Goal: Information Seeking & Learning: Learn about a topic

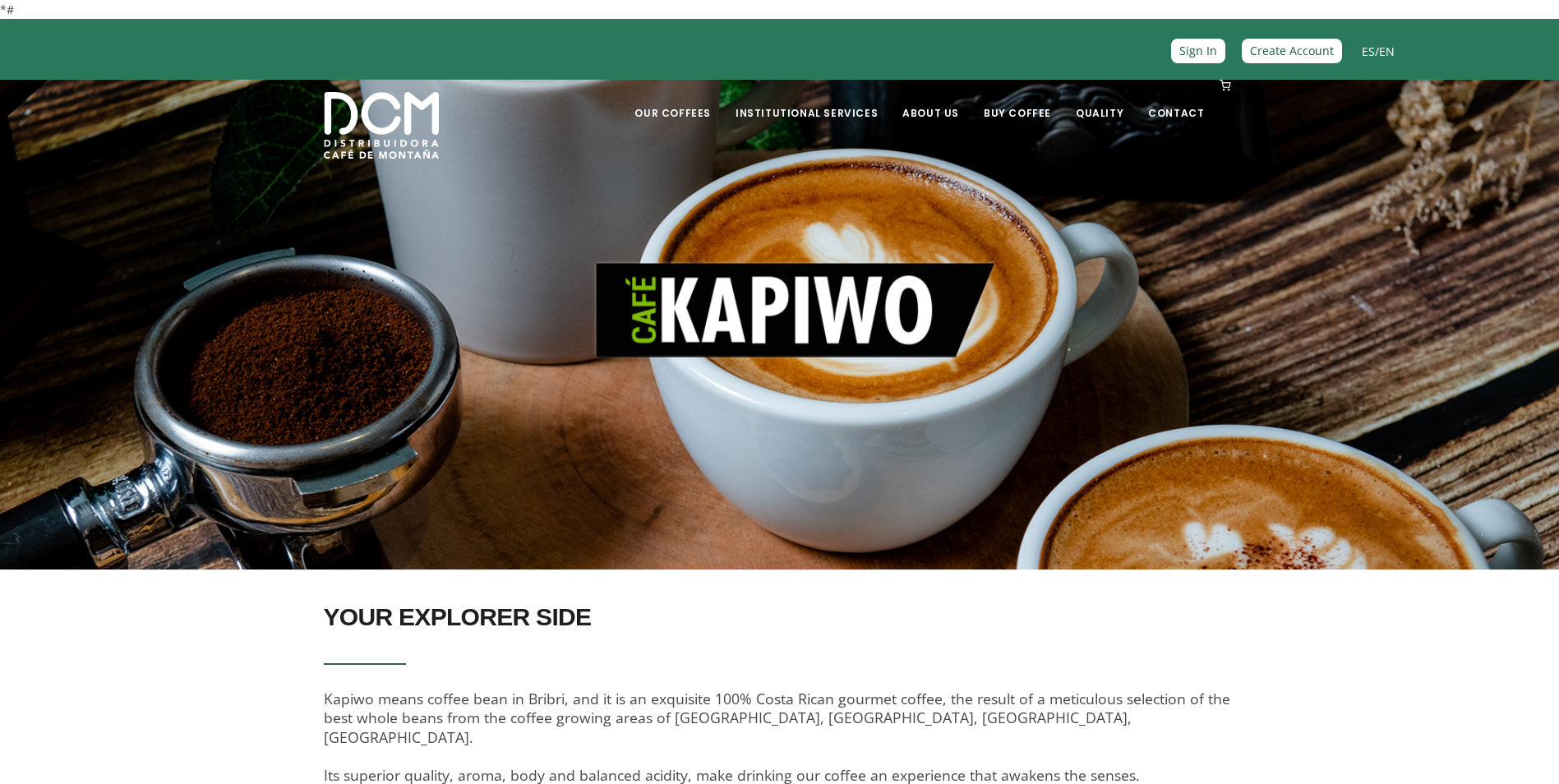
click at [1364, 53] on link "ES" at bounding box center [1369, 51] width 14 height 15
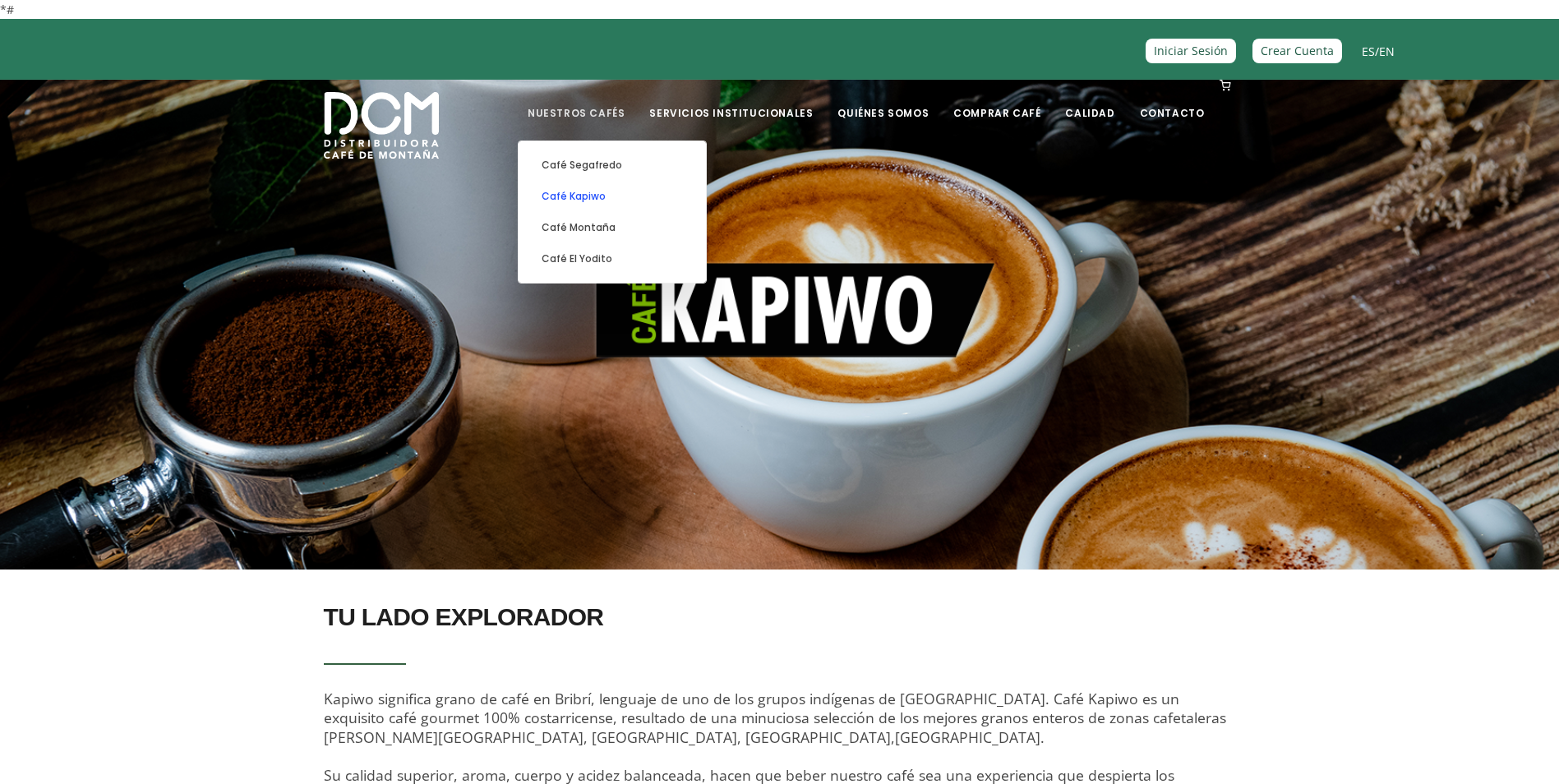
click at [630, 192] on link "Café Kapiwo" at bounding box center [612, 196] width 171 height 31
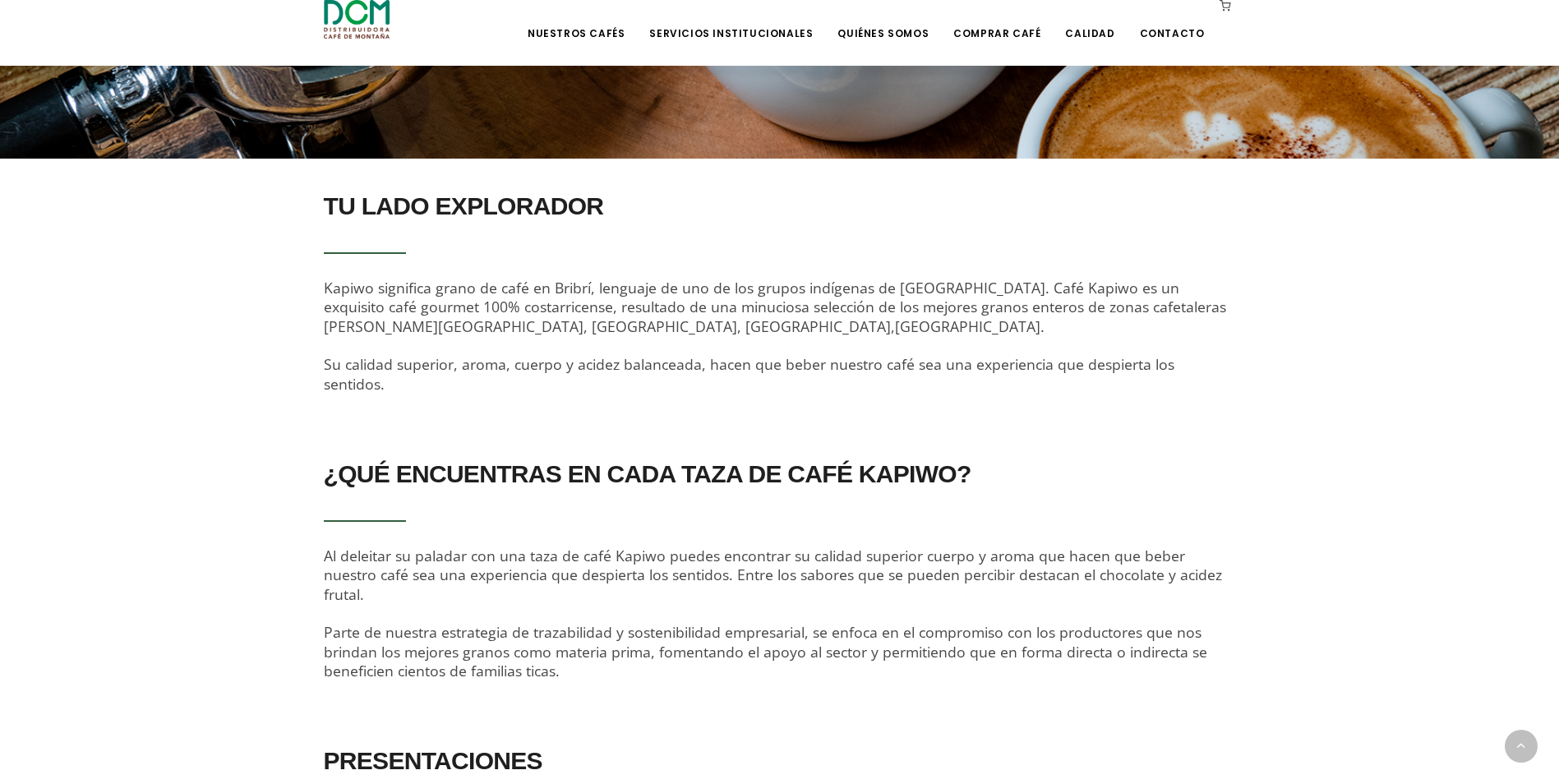
scroll to position [492, 0]
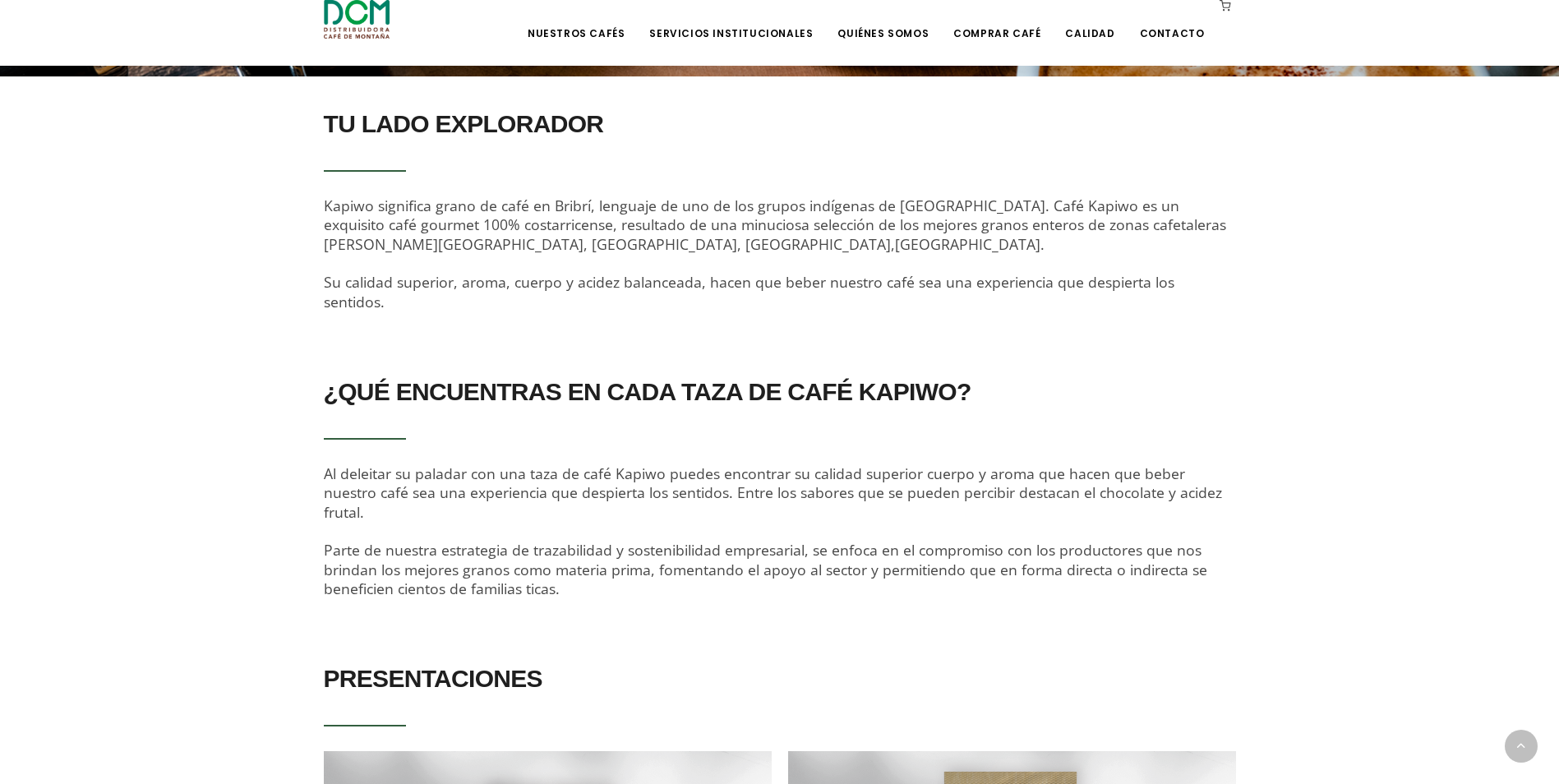
click at [565, 206] on span "Kapiwo significa grano de café en Bribrí, lenguaje de uno de los grupos indígen…" at bounding box center [775, 253] width 902 height 116
copy span "Bribrí"
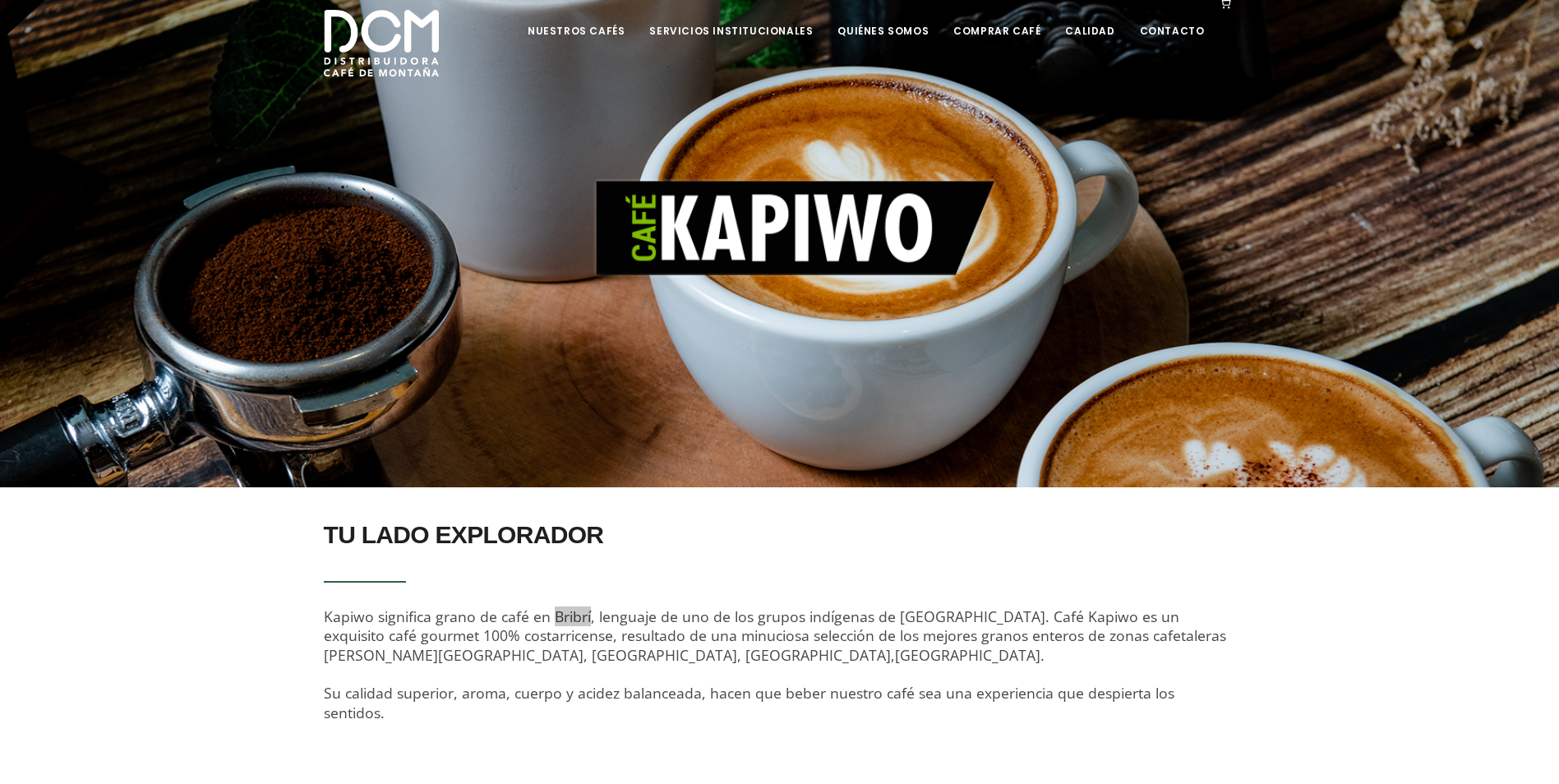
scroll to position [0, 0]
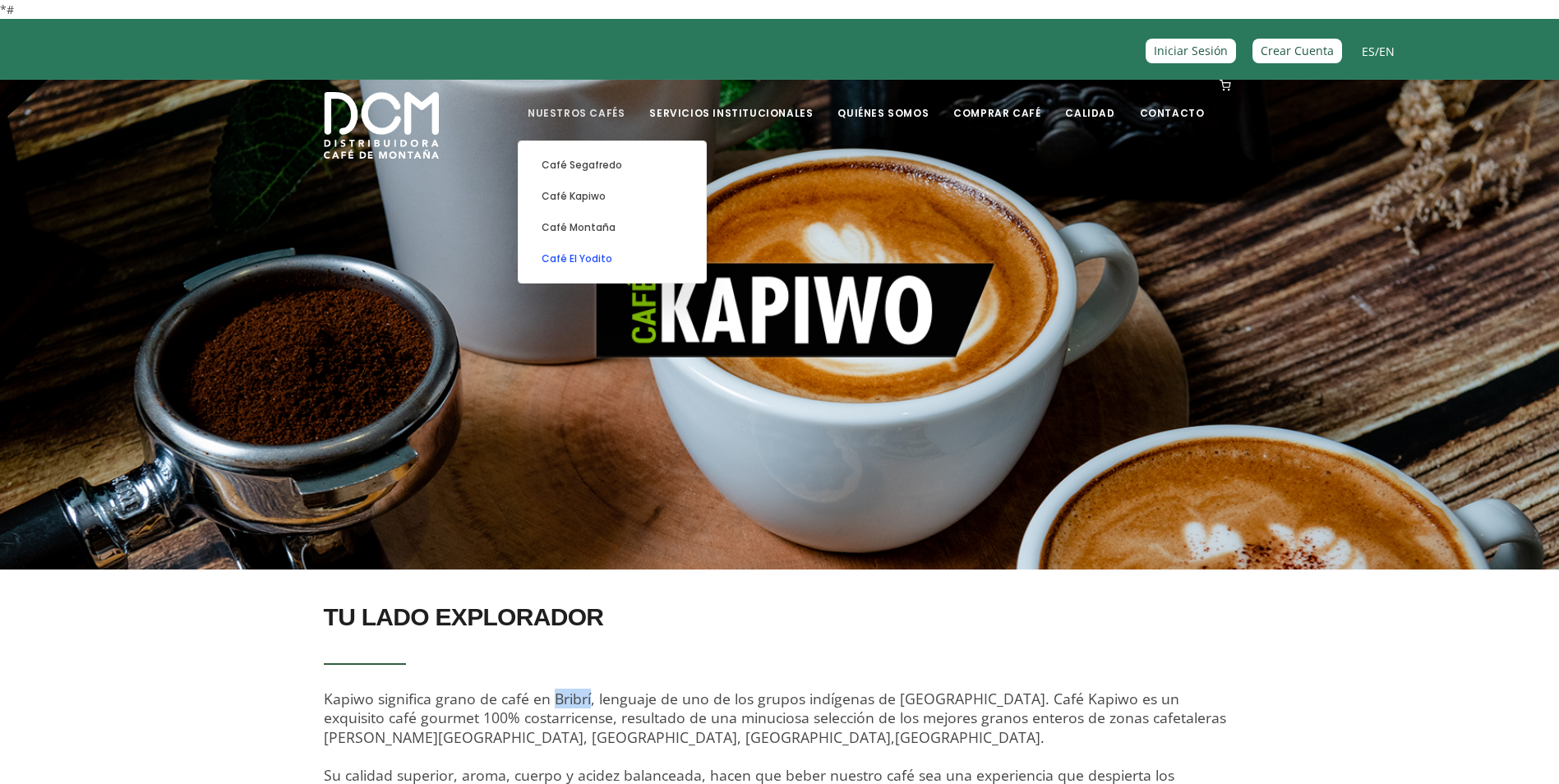
click at [640, 260] on link "Café El Yodito" at bounding box center [612, 259] width 171 height 31
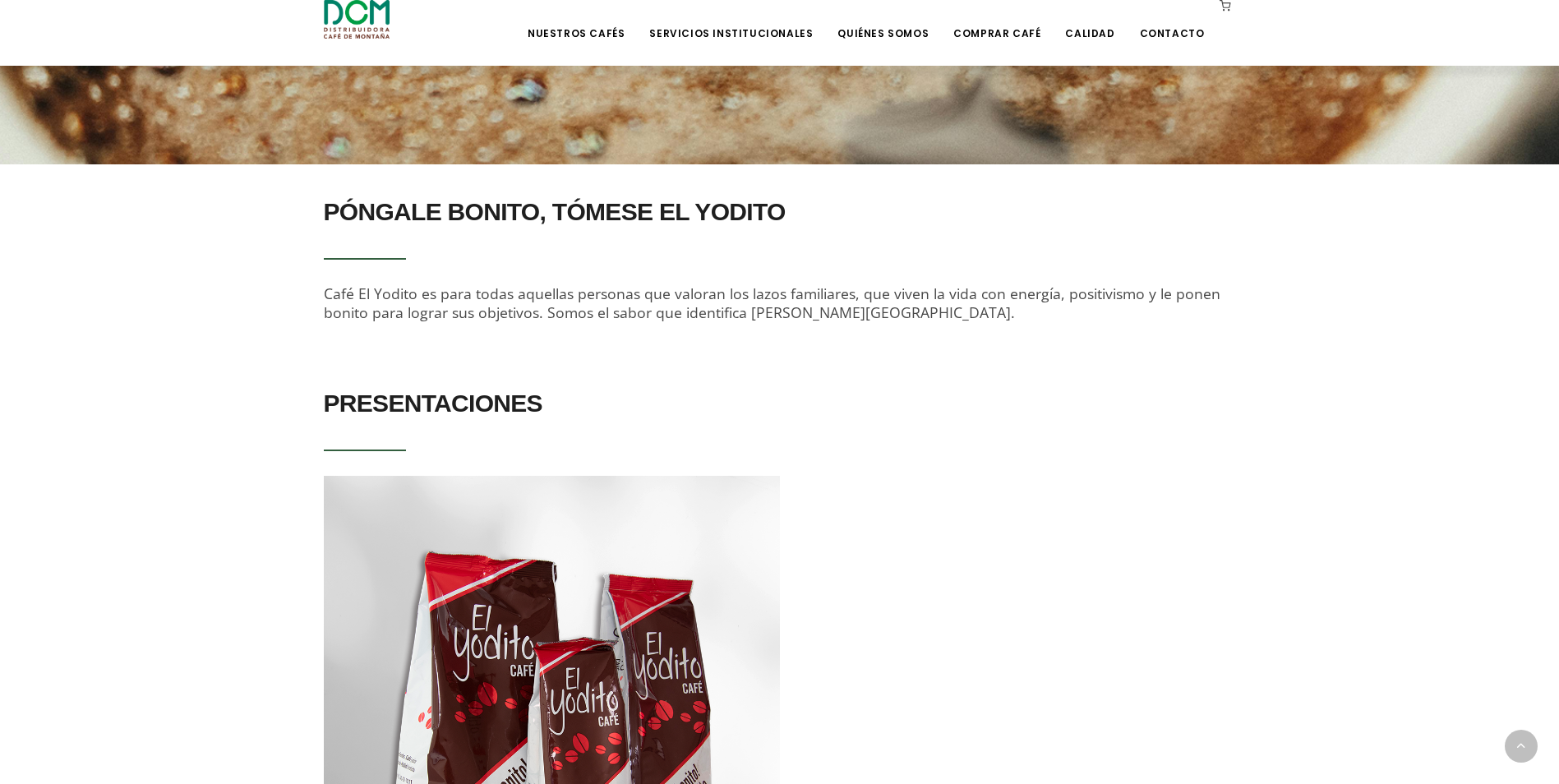
scroll to position [241, 0]
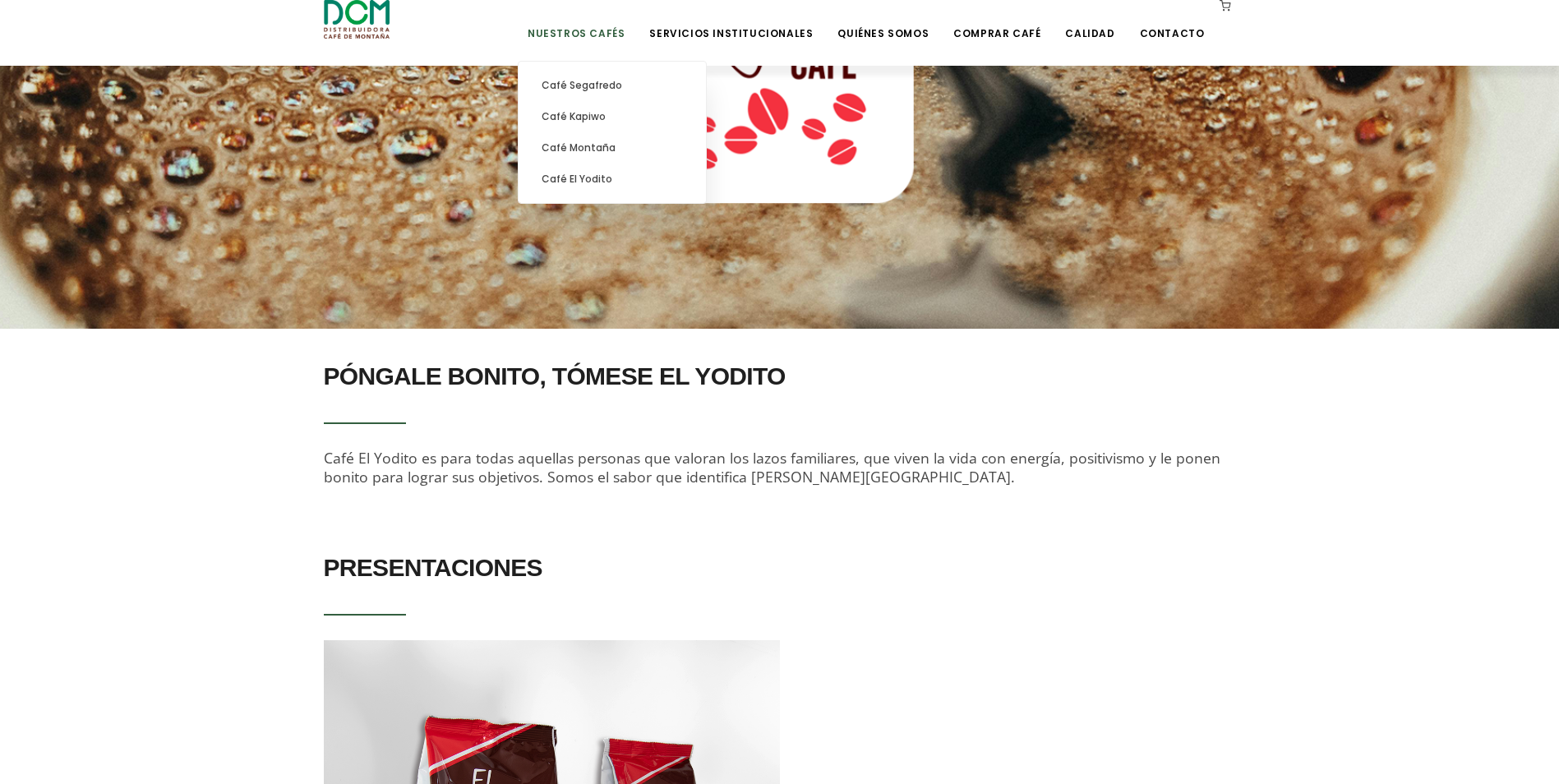
click at [601, 36] on link "Nuestros Cafés" at bounding box center [576, 21] width 117 height 39
click at [630, 144] on link "Café Montaña" at bounding box center [612, 148] width 171 height 31
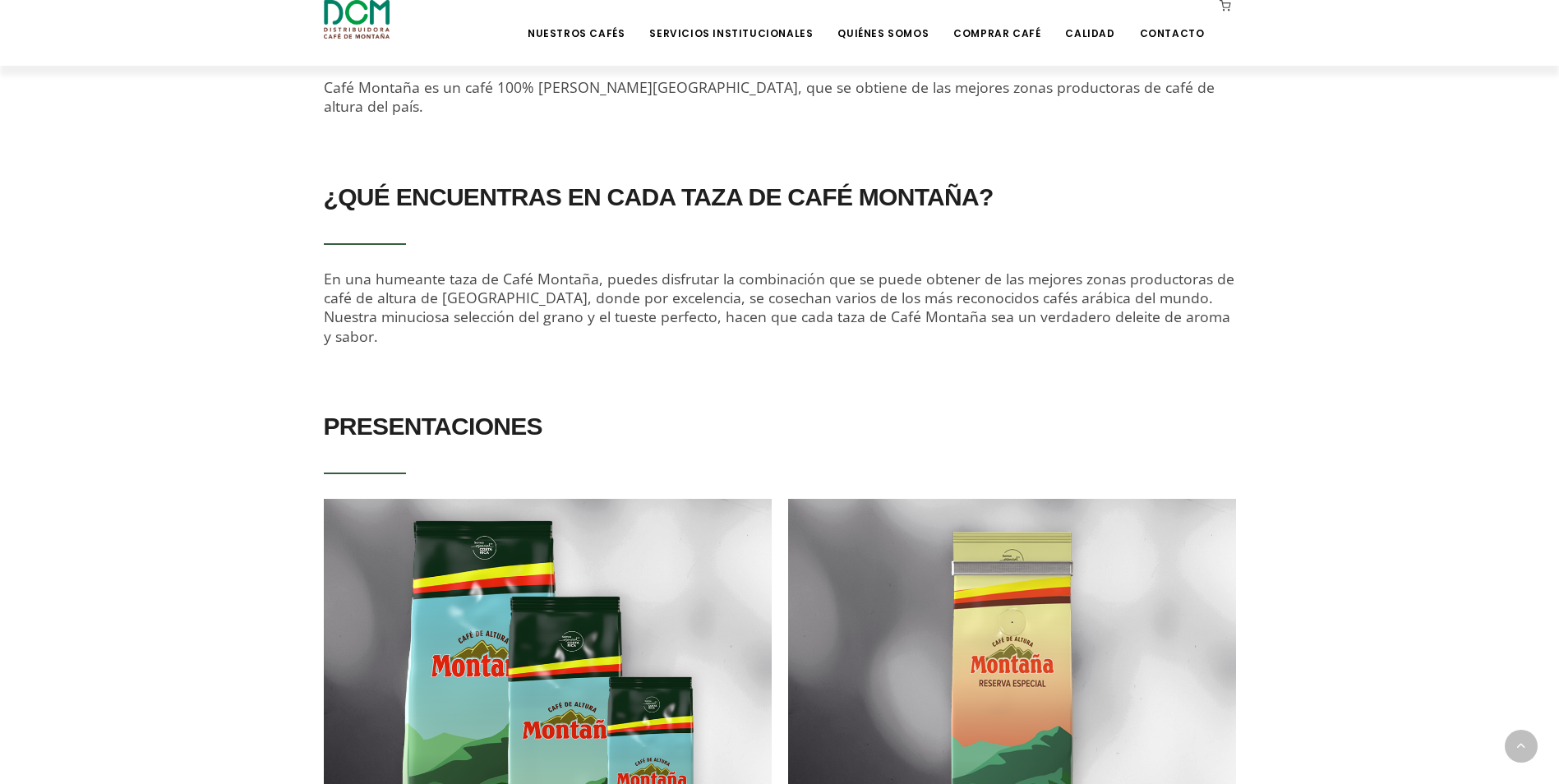
scroll to position [447, 0]
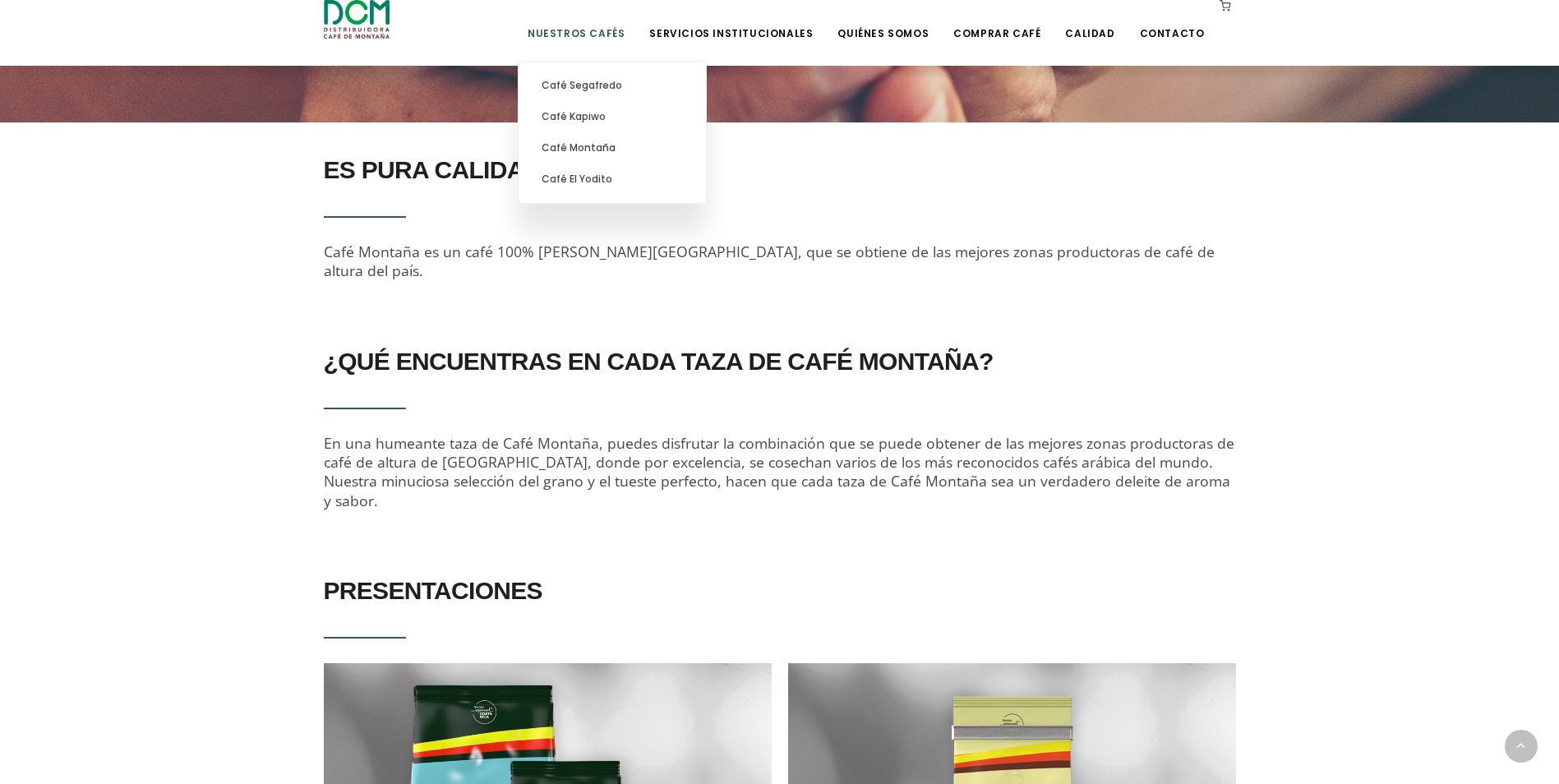
click at [614, 23] on link "Nuestros Cafés" at bounding box center [576, 21] width 117 height 39
click at [634, 81] on link "Café Segafredo" at bounding box center [612, 85] width 171 height 31
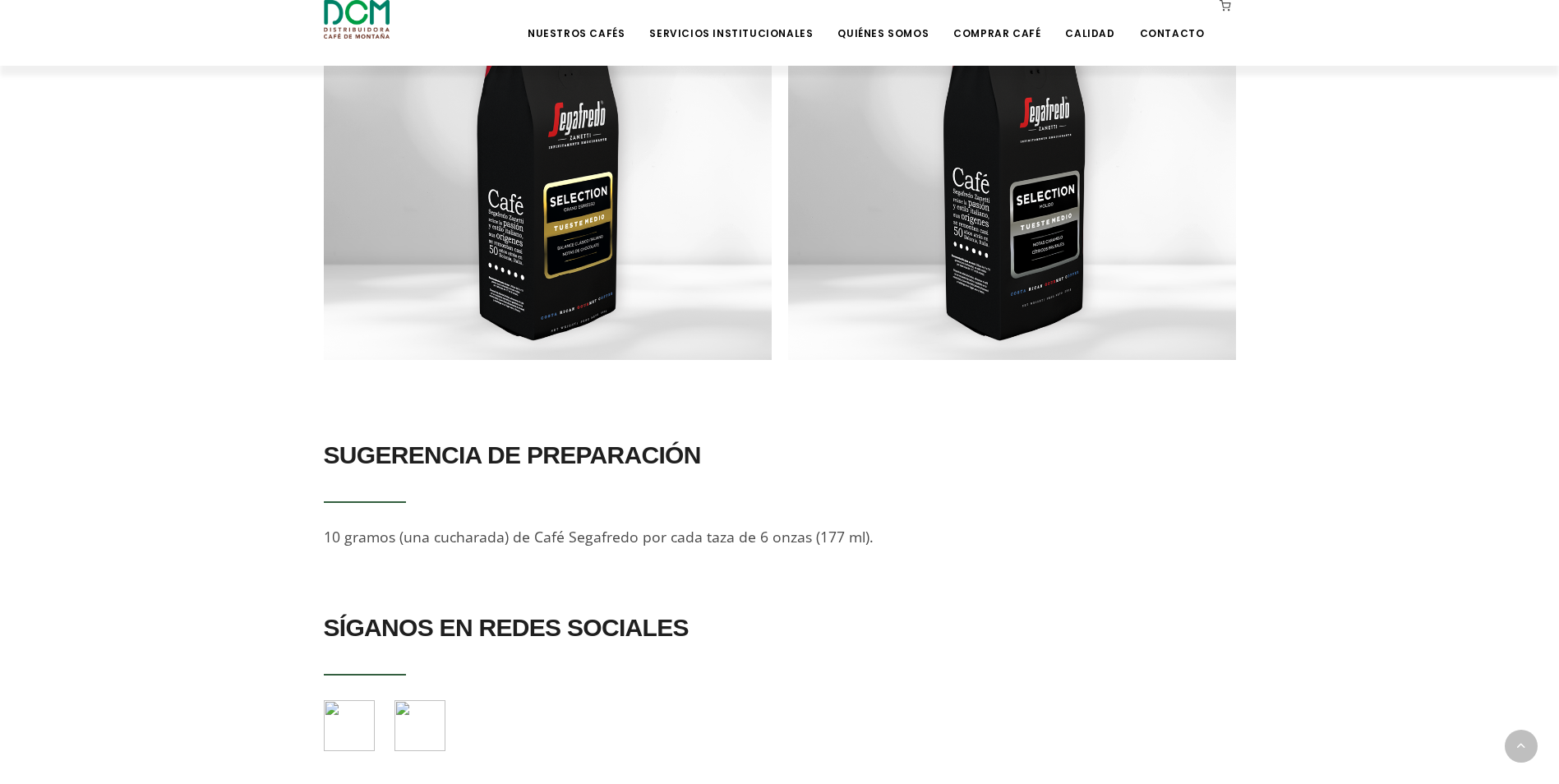
scroll to position [1068, 0]
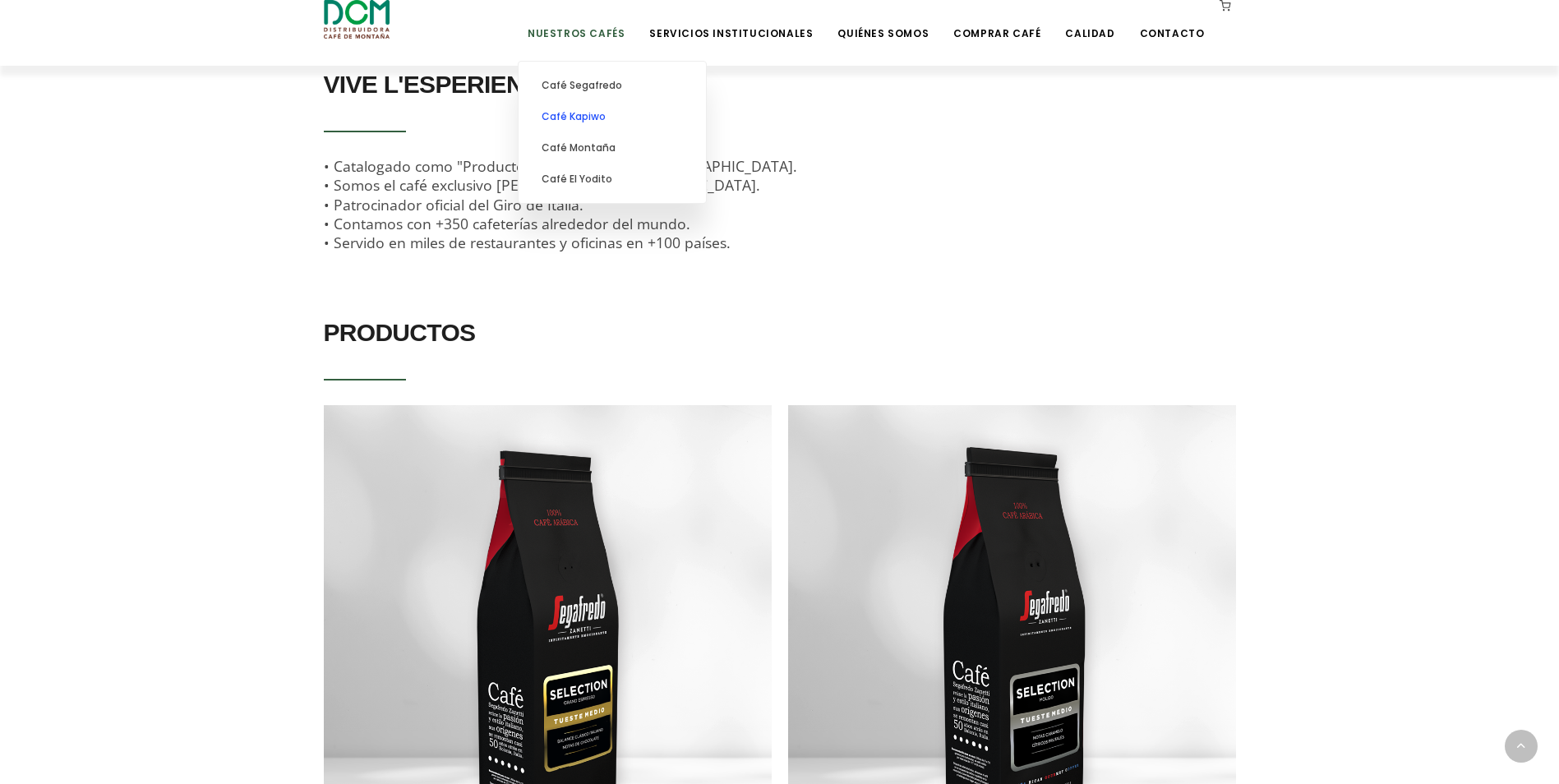
click at [634, 112] on link "Café Kapiwo" at bounding box center [612, 117] width 171 height 31
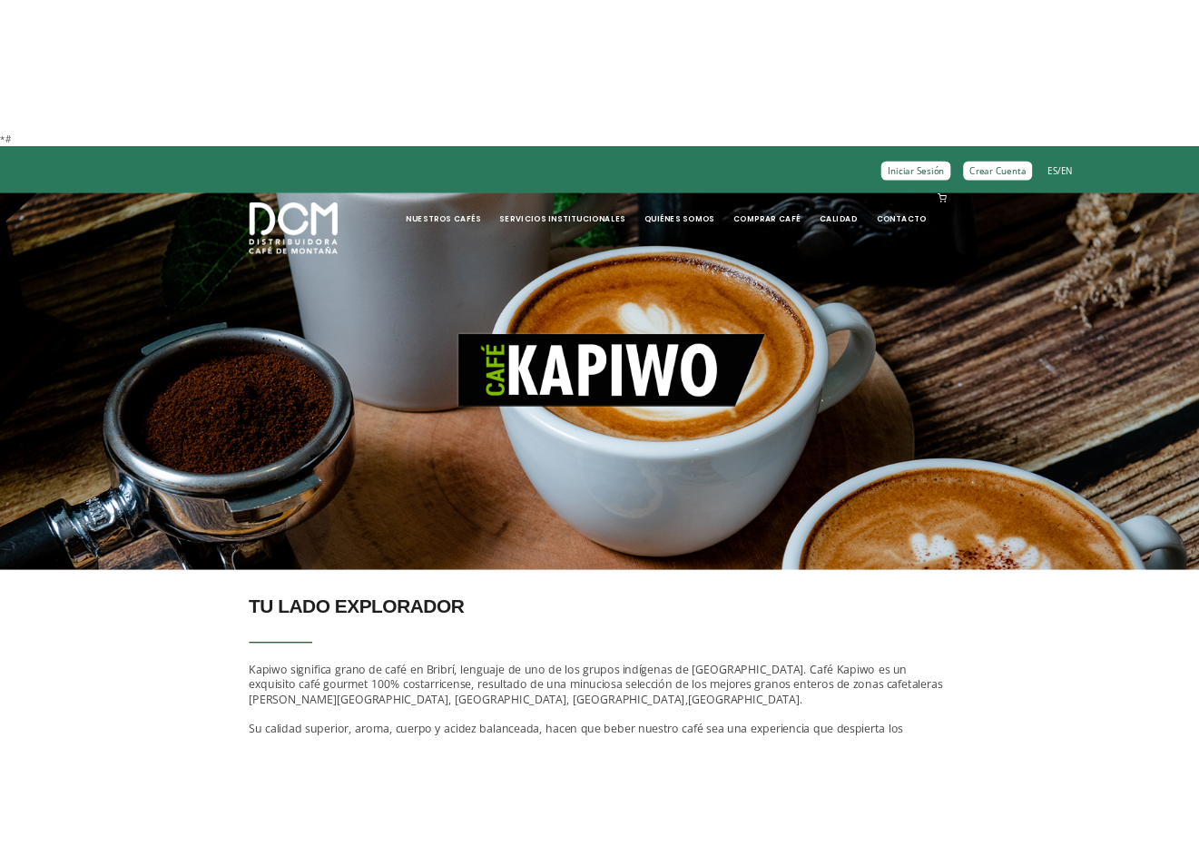
scroll to position [91, 0]
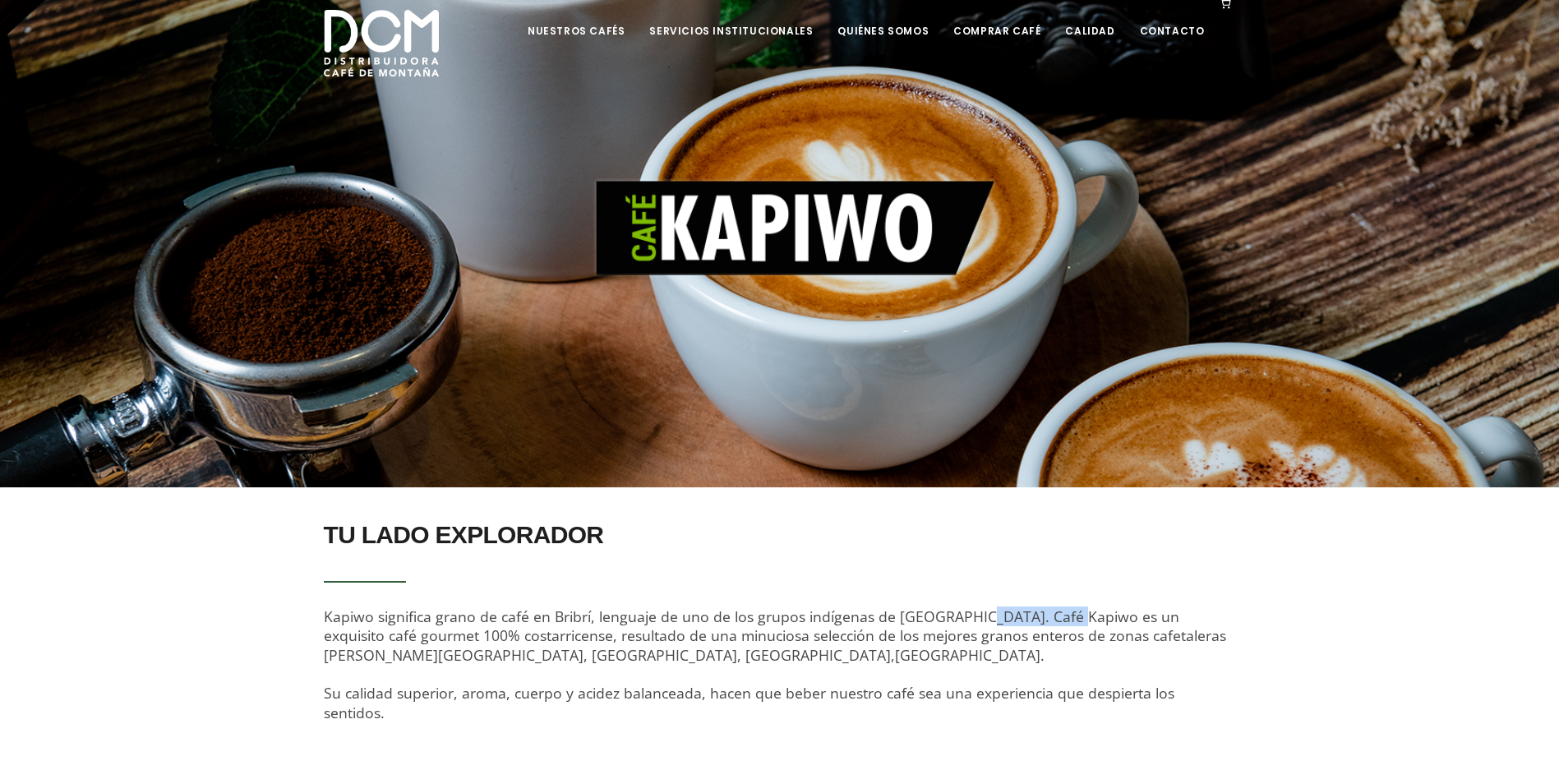
drag, startPoint x: 966, startPoint y: 621, endPoint x: 1055, endPoint y: 617, distance: 89.1
click at [1055, 617] on span "Kapiwo significa grano de café en Bribrí, lenguaje de uno de los grupos indígen…" at bounding box center [775, 664] width 902 height 116
